Goal: Information Seeking & Learning: Learn about a topic

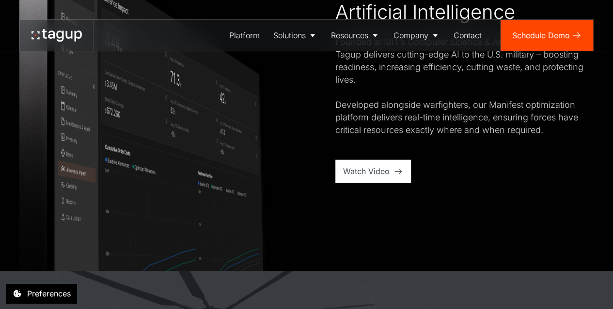
scroll to position [627, 0]
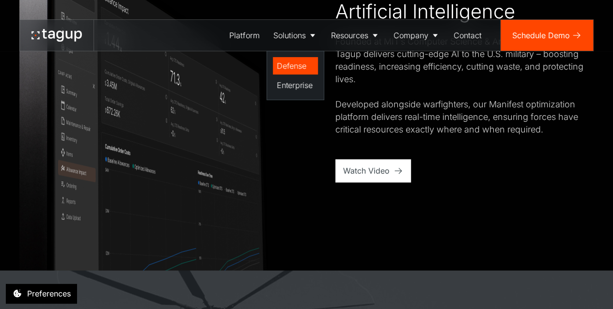
click at [307, 63] on div "Defense" at bounding box center [294, 66] width 37 height 12
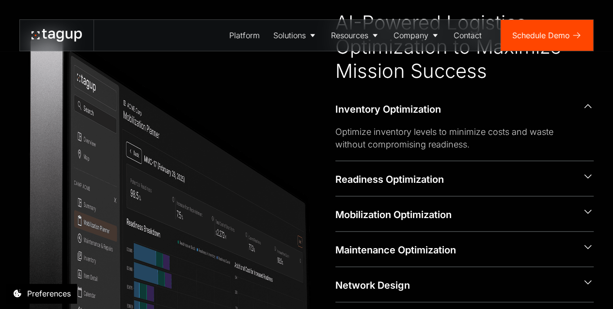
scroll to position [362, 0]
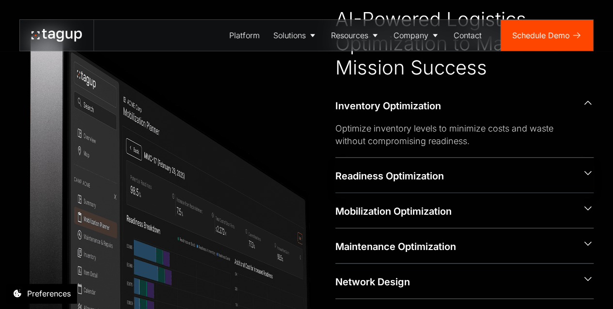
click at [364, 173] on div "Readiness Optimization" at bounding box center [454, 176] width 239 height 14
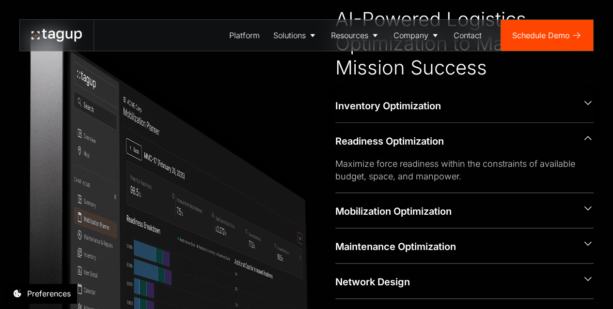
click at [392, 109] on div "Inventory Optimization" at bounding box center [454, 106] width 239 height 14
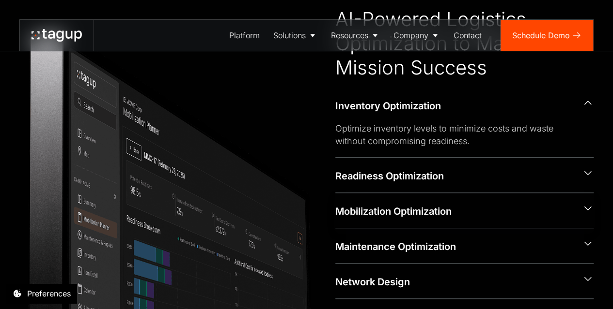
click at [401, 203] on div "Mobilization Optimization" at bounding box center [454, 210] width 239 height 15
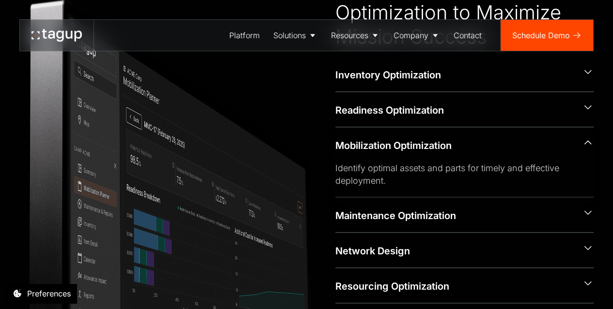
click at [411, 144] on div "Mobilization Optimization" at bounding box center [454, 146] width 239 height 14
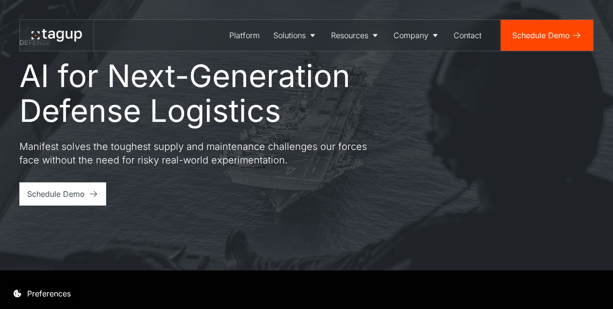
scroll to position [0, 0]
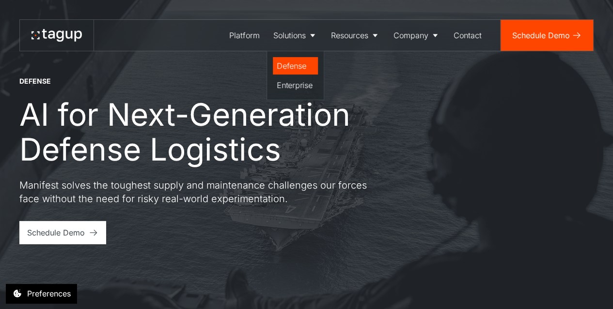
click at [298, 67] on div "Defense" at bounding box center [294, 66] width 37 height 12
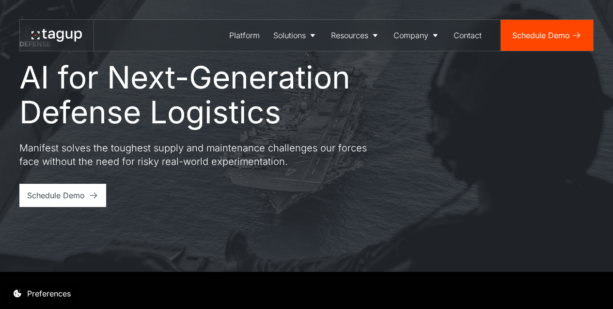
scroll to position [38, 0]
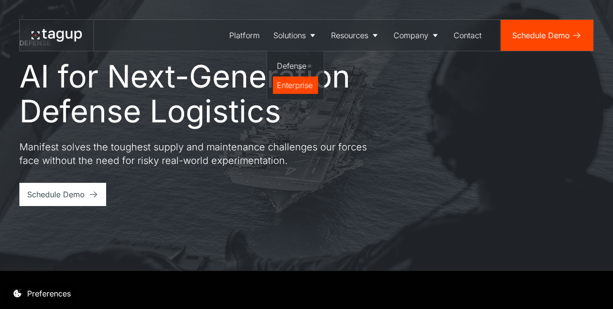
click at [292, 80] on div "Enterprise" at bounding box center [294, 85] width 37 height 12
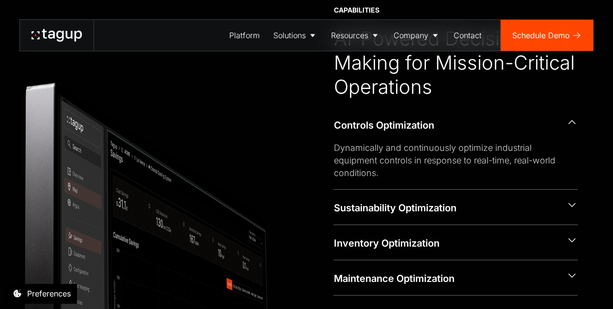
scroll to position [423, 0]
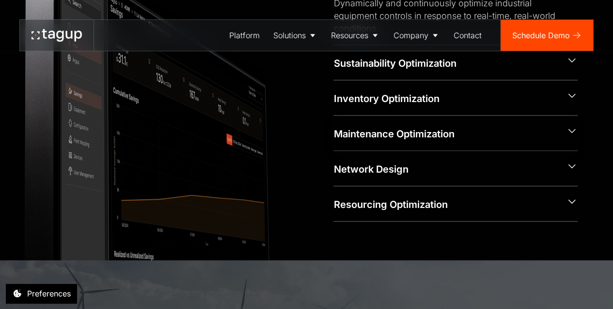
click at [383, 128] on div "Maintenance Optimization" at bounding box center [445, 134] width 225 height 14
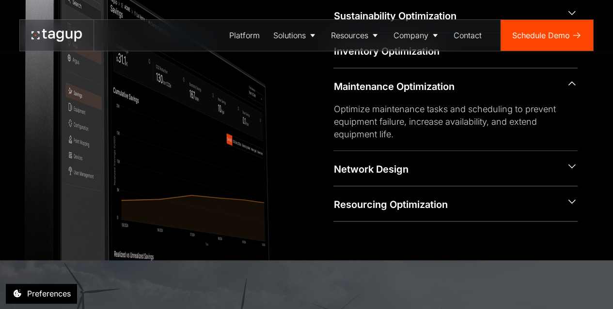
scroll to position [488, 0]
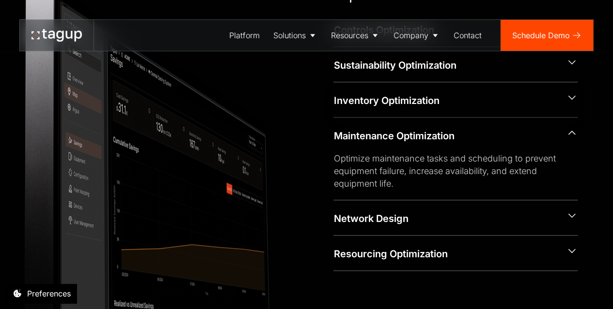
click at [391, 99] on div "Inventory Optimization" at bounding box center [445, 101] width 225 height 14
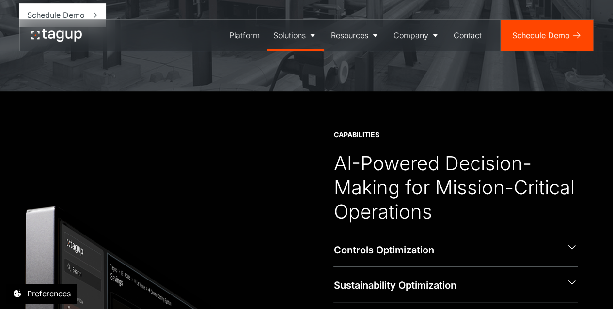
scroll to position [215, 0]
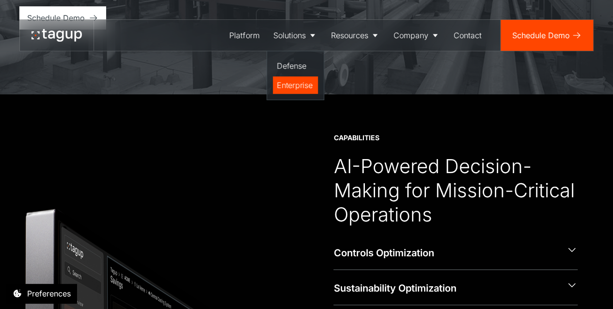
click at [296, 87] on div "Enterprise" at bounding box center [294, 85] width 37 height 12
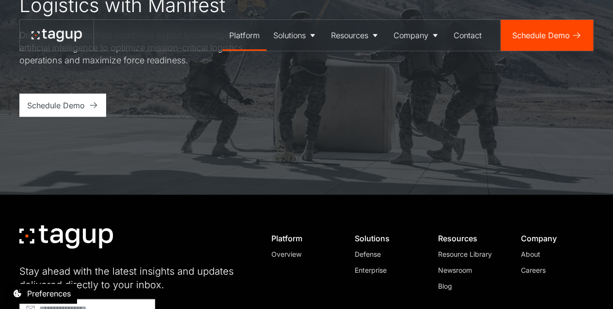
scroll to position [2864, 0]
